Goal: Find specific page/section: Find specific page/section

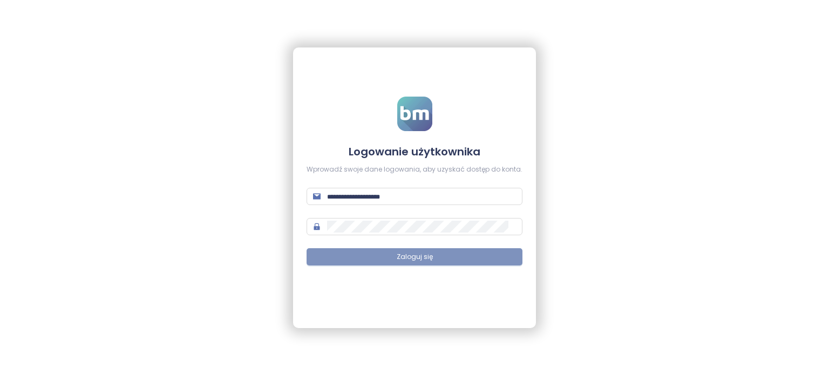
type input "**********"
click at [379, 264] on button "Zaloguj się" at bounding box center [415, 256] width 216 height 17
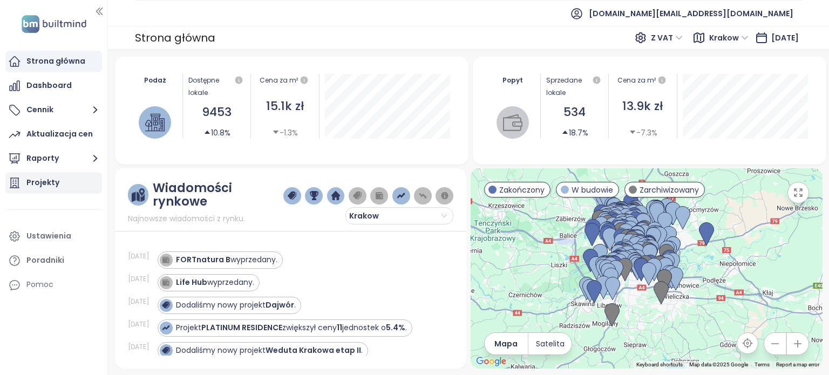
click at [60, 184] on div "Projekty" at bounding box center [53, 183] width 97 height 22
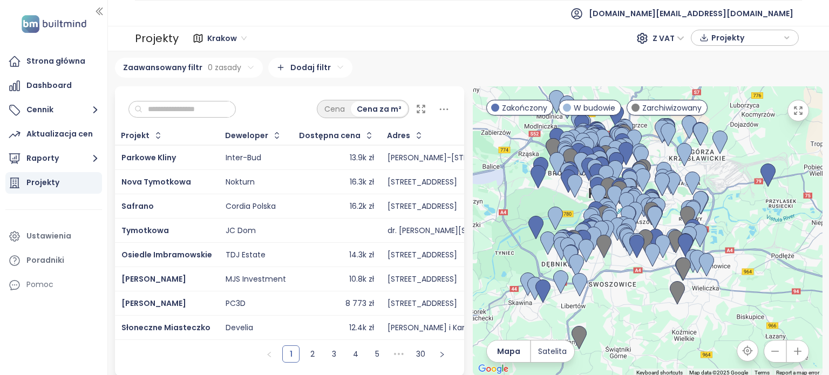
click at [199, 107] on input "text" at bounding box center [185, 109] width 87 height 16
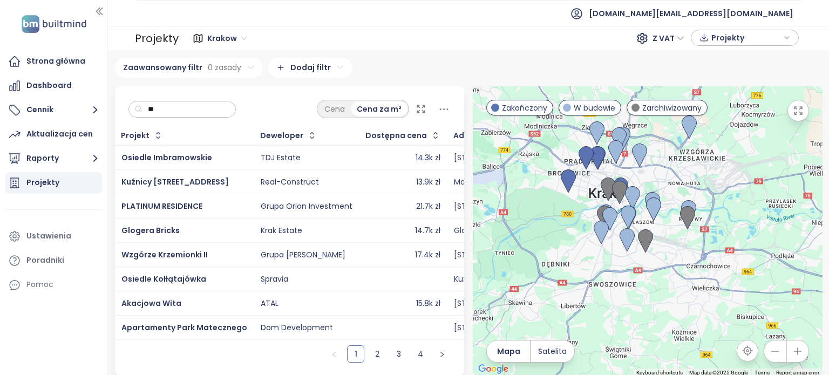
type input "*"
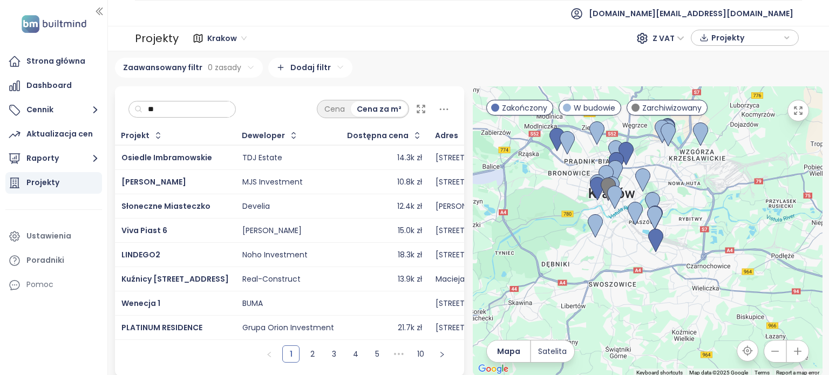
type input "*"
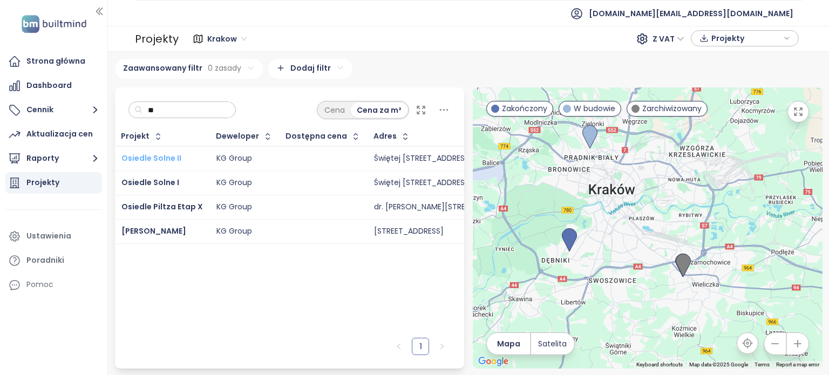
type input "**"
click at [171, 156] on span "Osiedle Solne II" at bounding box center [151, 158] width 60 height 11
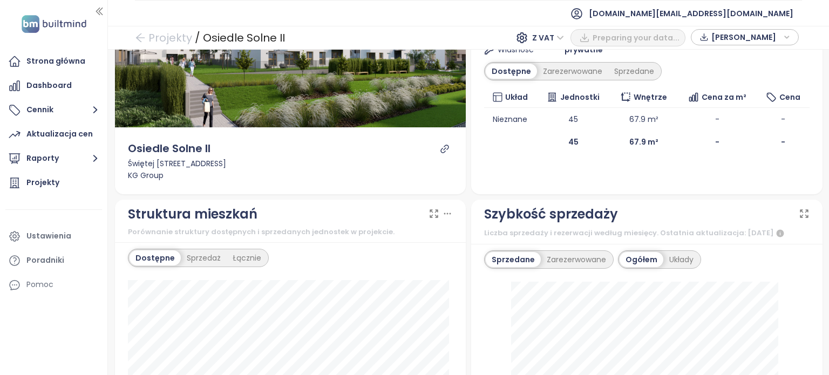
scroll to position [108, 0]
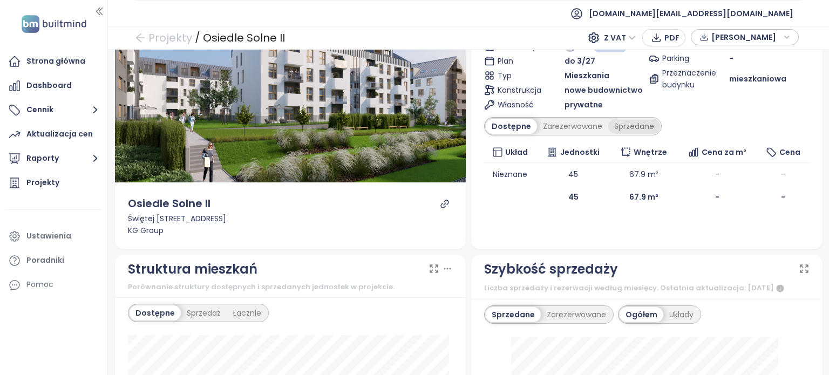
click at [643, 123] on div "Sprzedane" at bounding box center [634, 126] width 52 height 15
click at [553, 125] on div "Zarezerwowane" at bounding box center [569, 126] width 71 height 15
click at [505, 122] on div "Dostępne" at bounding box center [510, 126] width 49 height 15
